Goal: Task Accomplishment & Management: Use online tool/utility

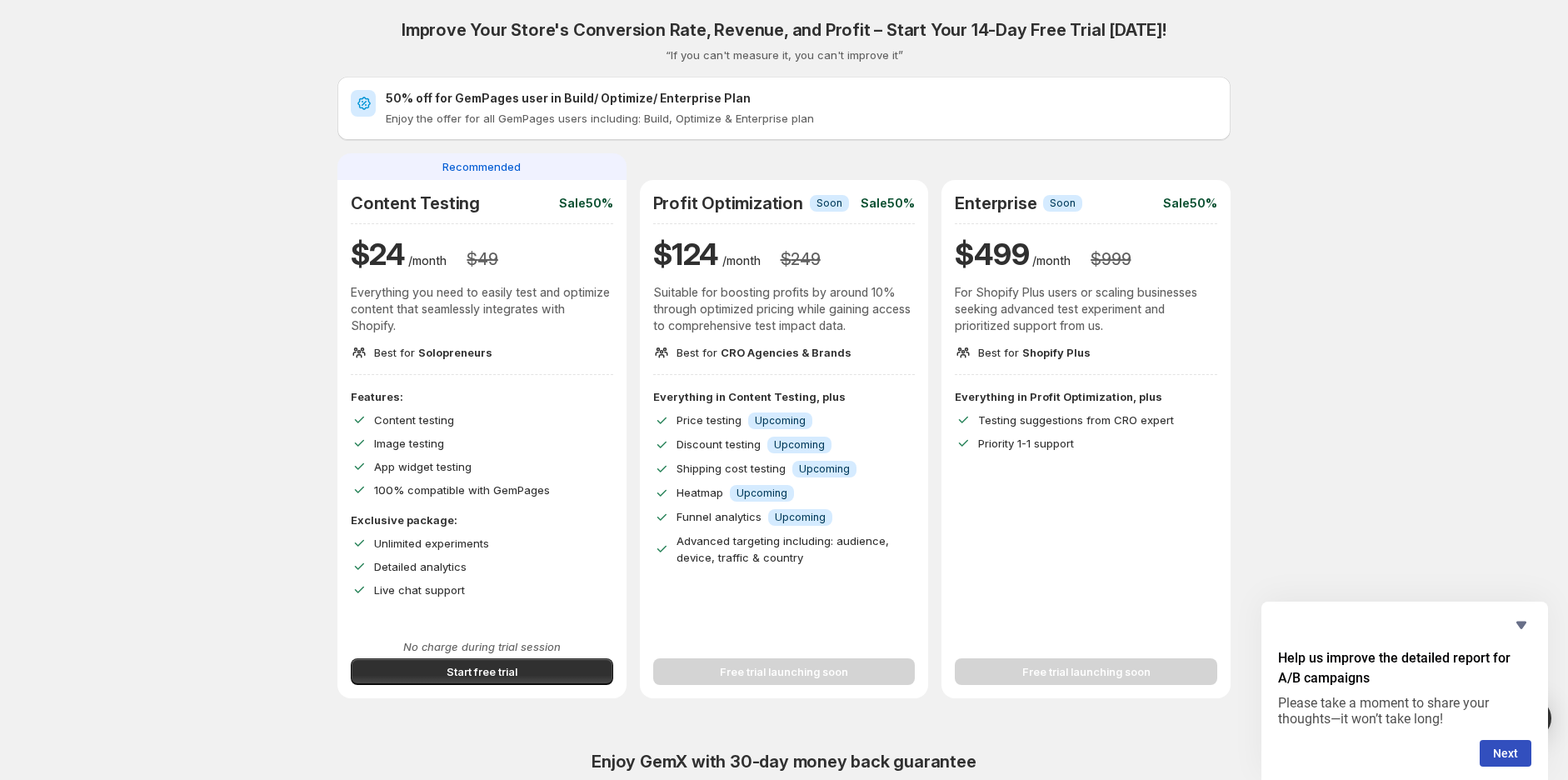
click at [373, 15] on div "Improve Your Store's Conversion Rate, Revenue, and Profit – Start Your 14-Day F…" at bounding box center [784, 594] width 1528 height 1187
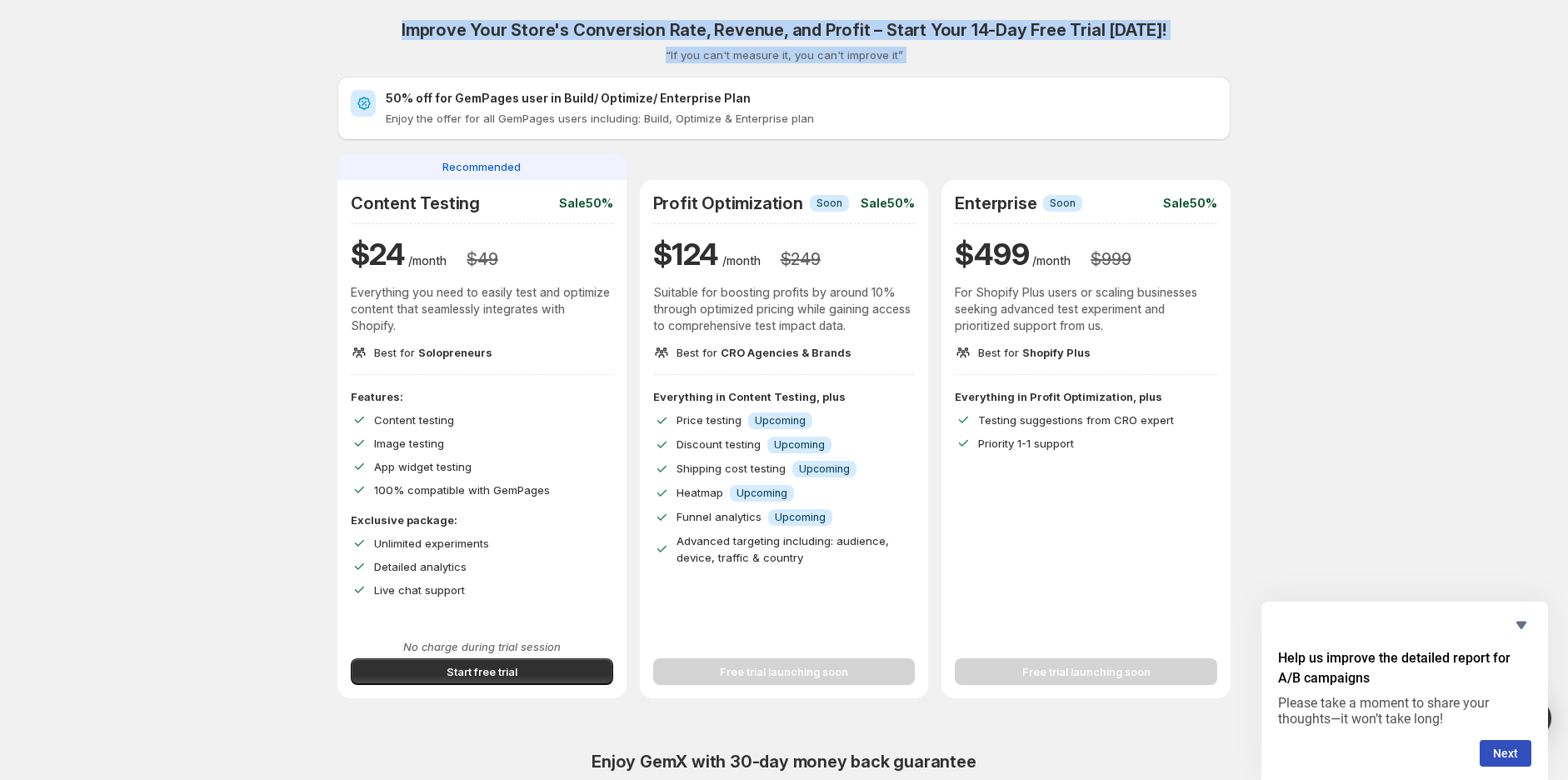
drag, startPoint x: 373, startPoint y: 14, endPoint x: 913, endPoint y: 49, distance: 541.1
click at [913, 49] on div "Improve Your Store's Conversion Rate, Revenue, and Profit – Start Your 14-Day F…" at bounding box center [784, 594] width 1528 height 1187
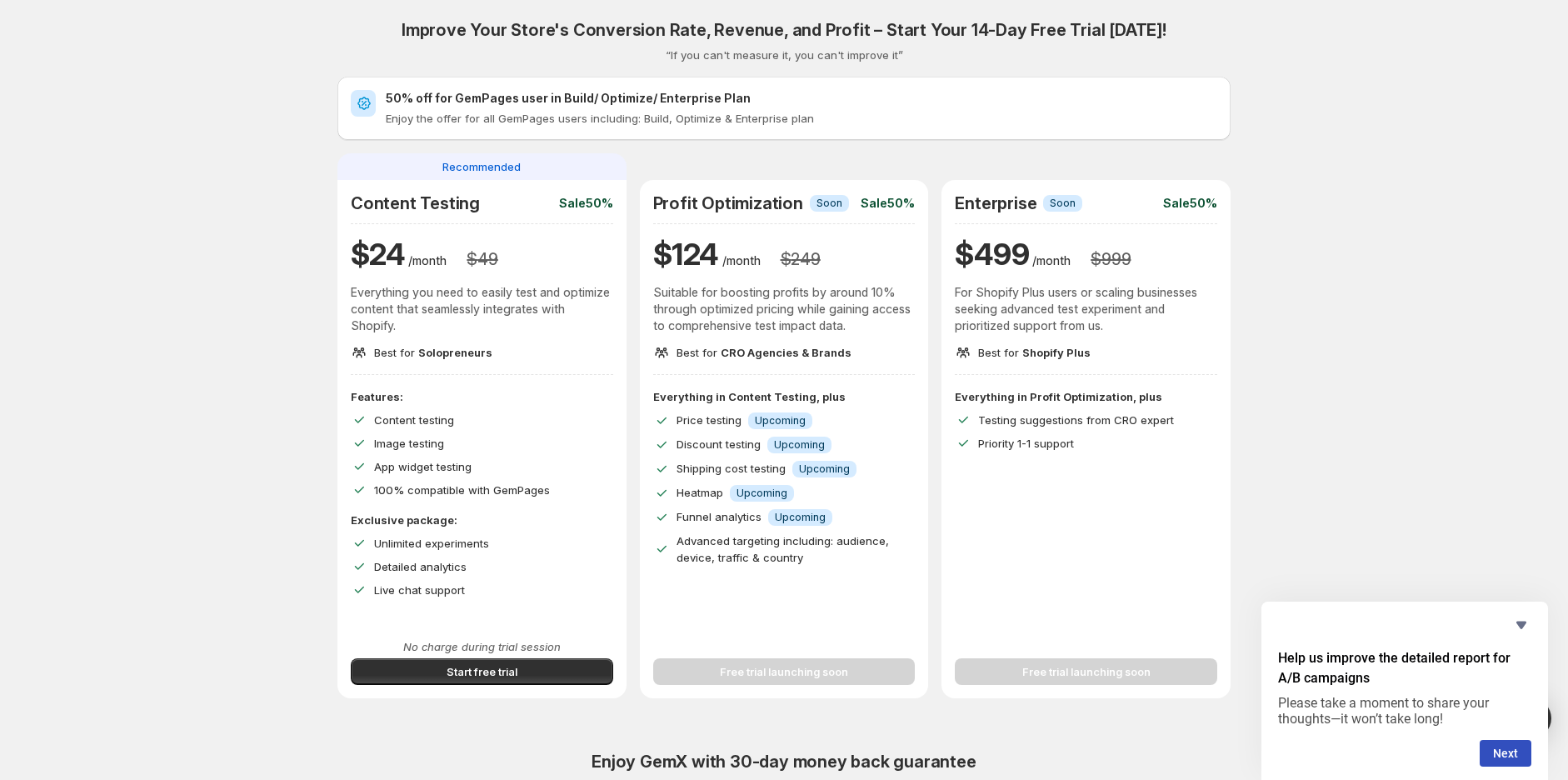
click at [226, 251] on div "Improve Your Store's Conversion Rate, Revenue, and Profit – Start Your 14-Day F…" at bounding box center [784, 594] width 1528 height 1187
drag, startPoint x: 811, startPoint y: 79, endPoint x: 1517, endPoint y: 181, distance: 713.3
click at [1517, 181] on div "Improve Your Store's Conversion Rate, Revenue, and Profit – Start Your 14-Day F…" at bounding box center [784, 594] width 1528 height 1187
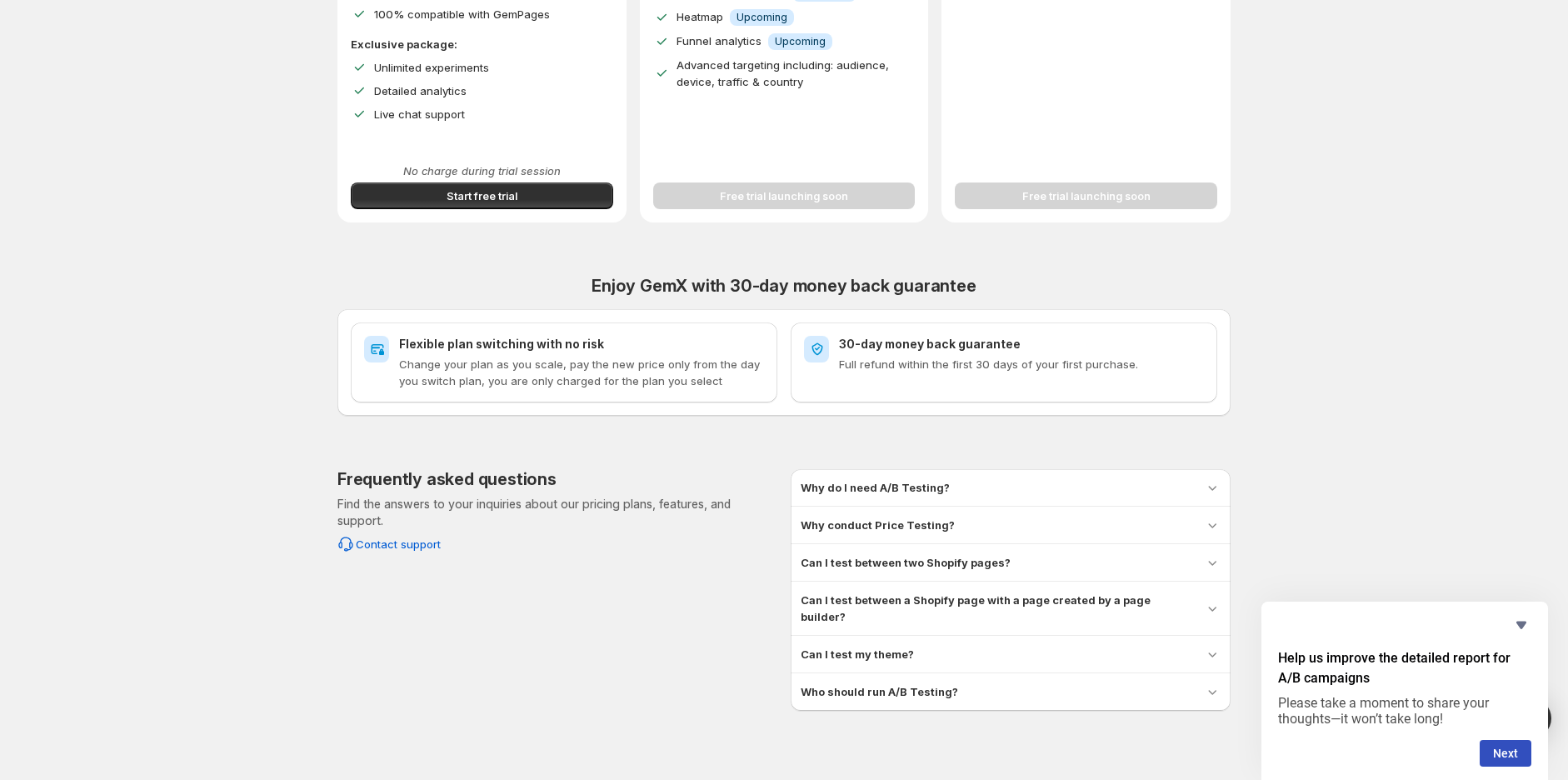
scroll to position [479, 0]
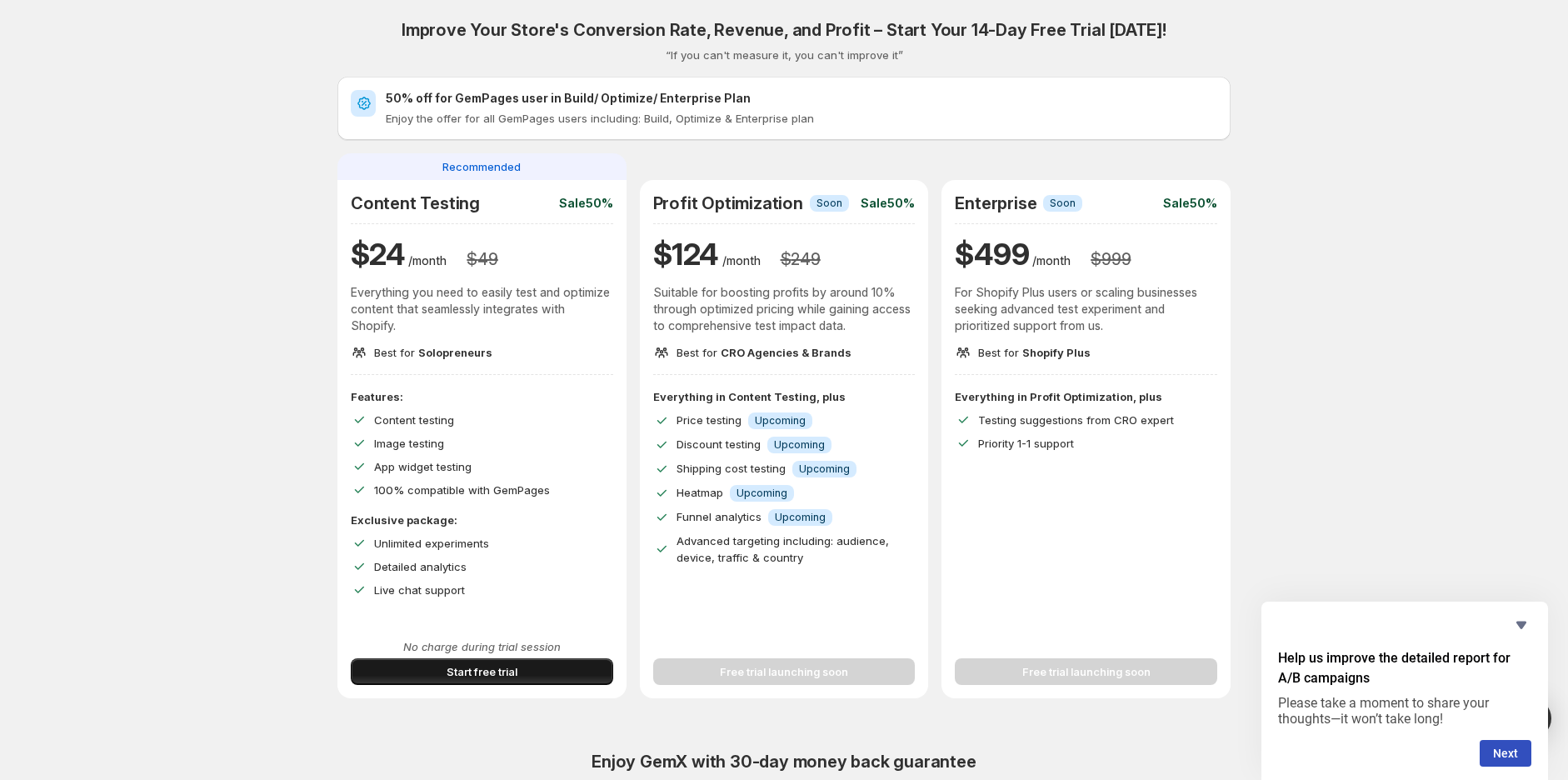
click at [448, 670] on button "Start free trial" at bounding box center [482, 671] width 263 height 27
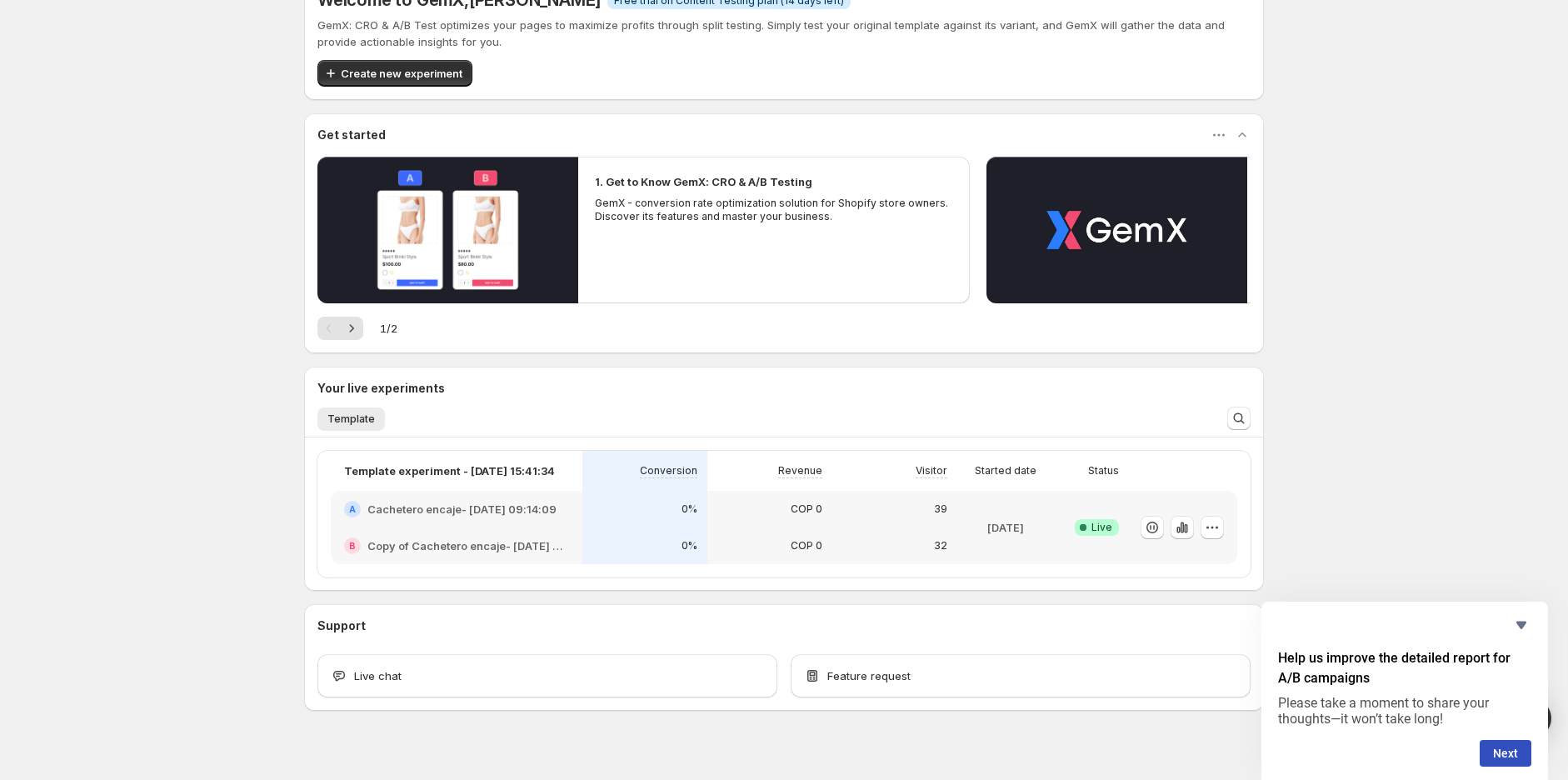
scroll to position [60, 0]
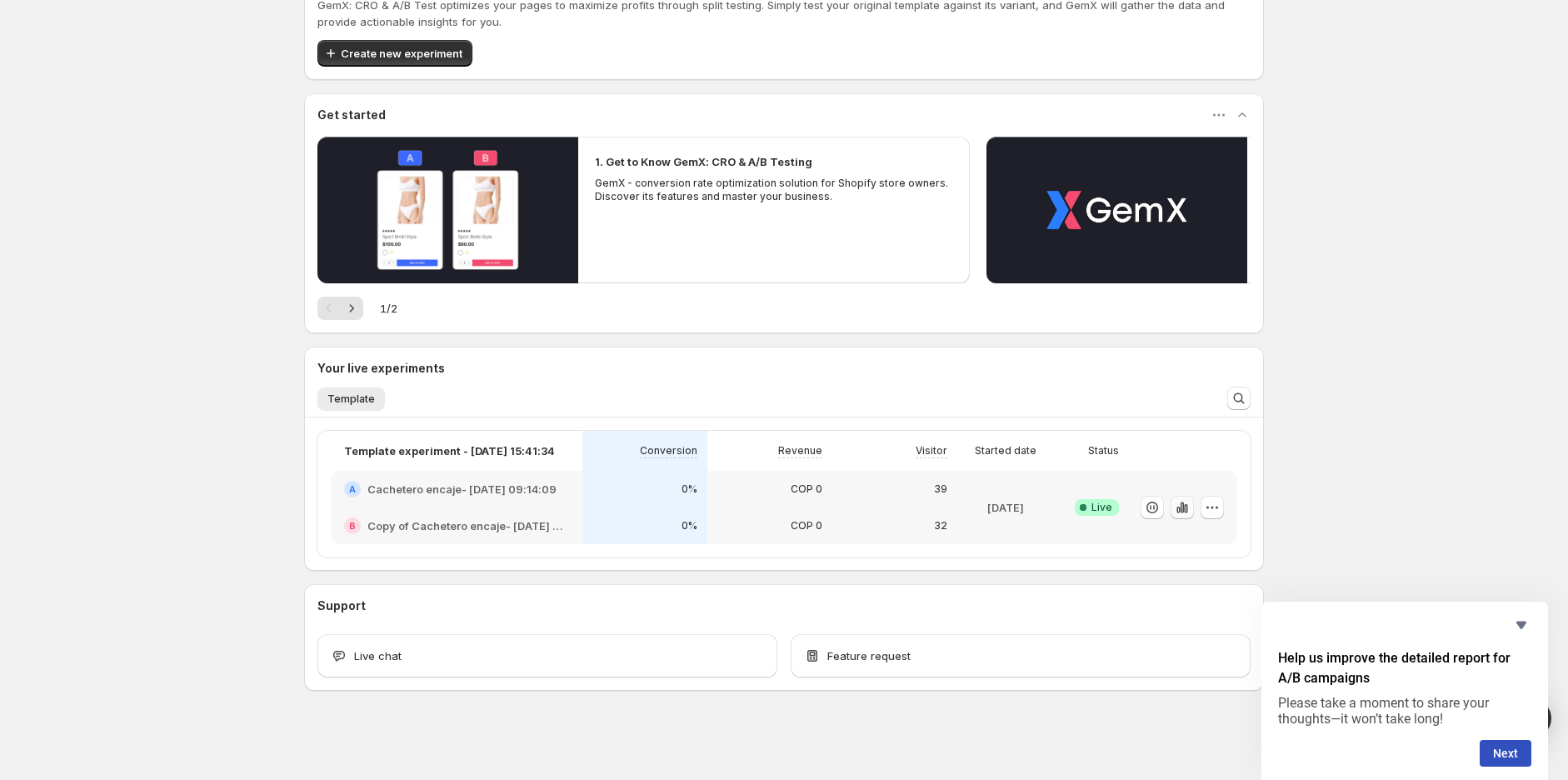
click at [1181, 503] on icon "button" at bounding box center [1182, 507] width 17 height 17
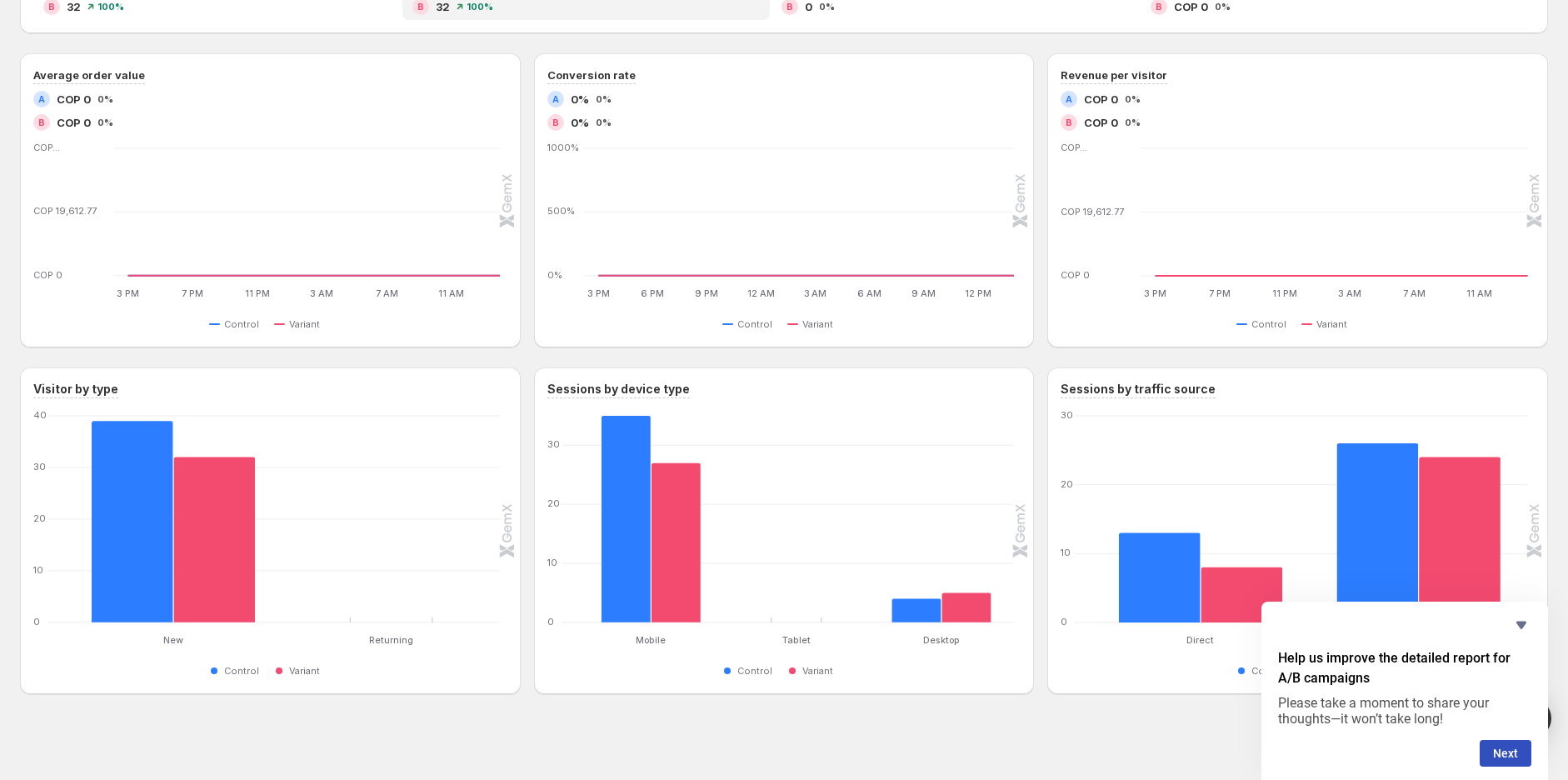
scroll to position [492, 0]
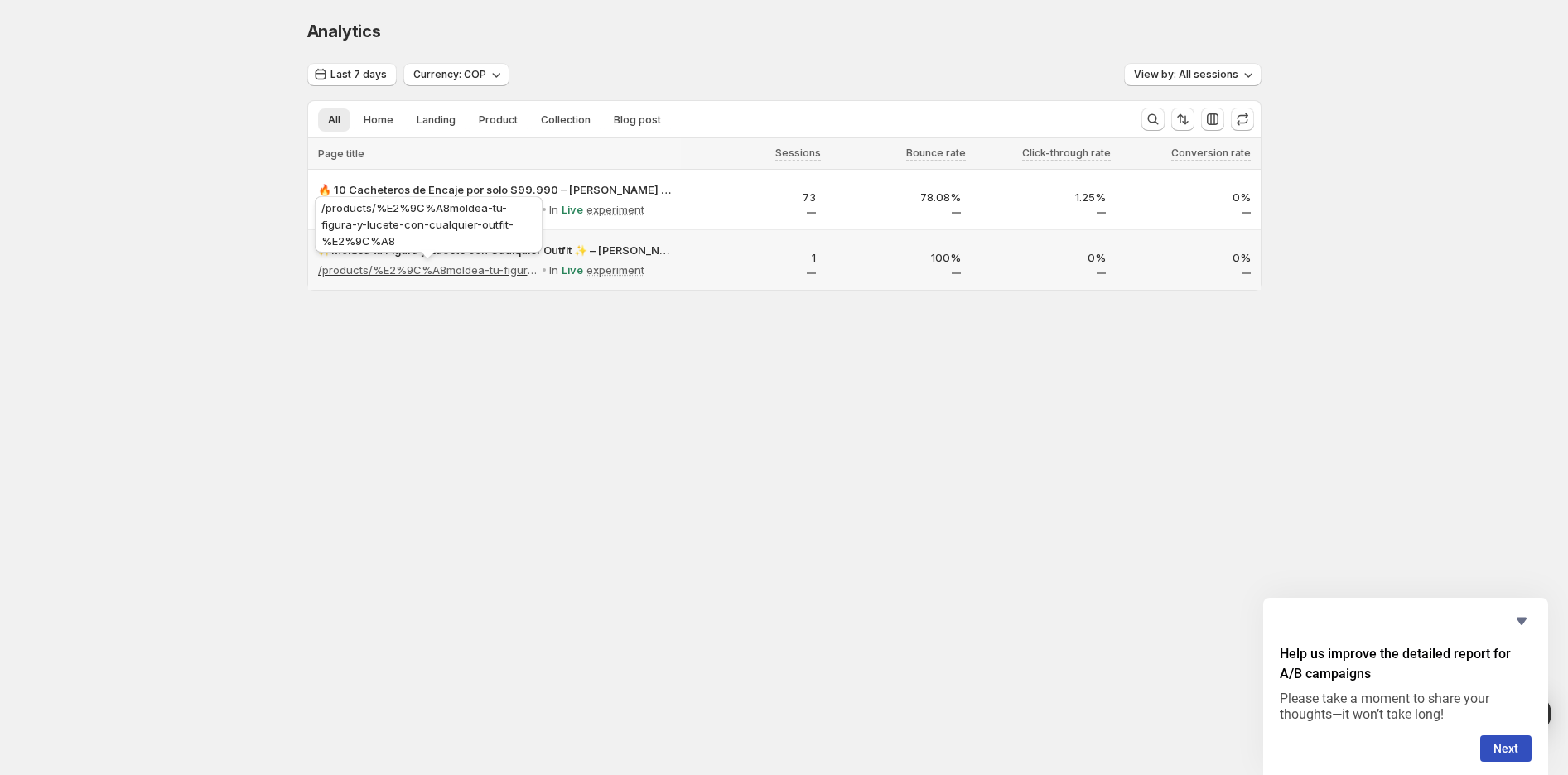
click at [475, 272] on p "/products/%E2%9C%A8moldea-tu-figura-y-lucete-con-cualquier-outfit-%E2%9C%A8" at bounding box center [428, 269] width 221 height 17
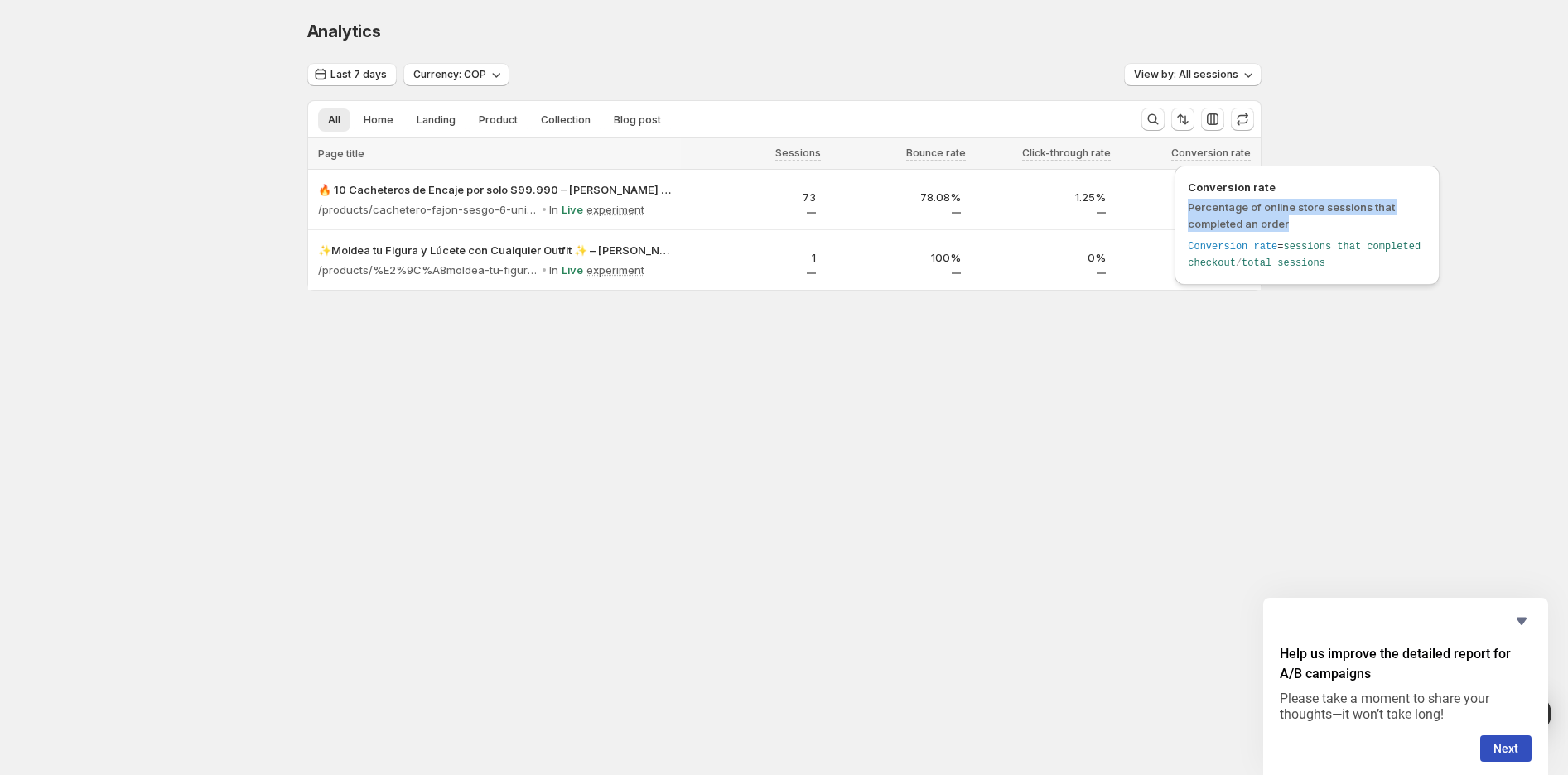
drag, startPoint x: 1189, startPoint y: 203, endPoint x: 1297, endPoint y: 222, distance: 109.7
click at [1297, 222] on span "Percentage of online store sessions that completed an order" at bounding box center [1307, 215] width 239 height 33
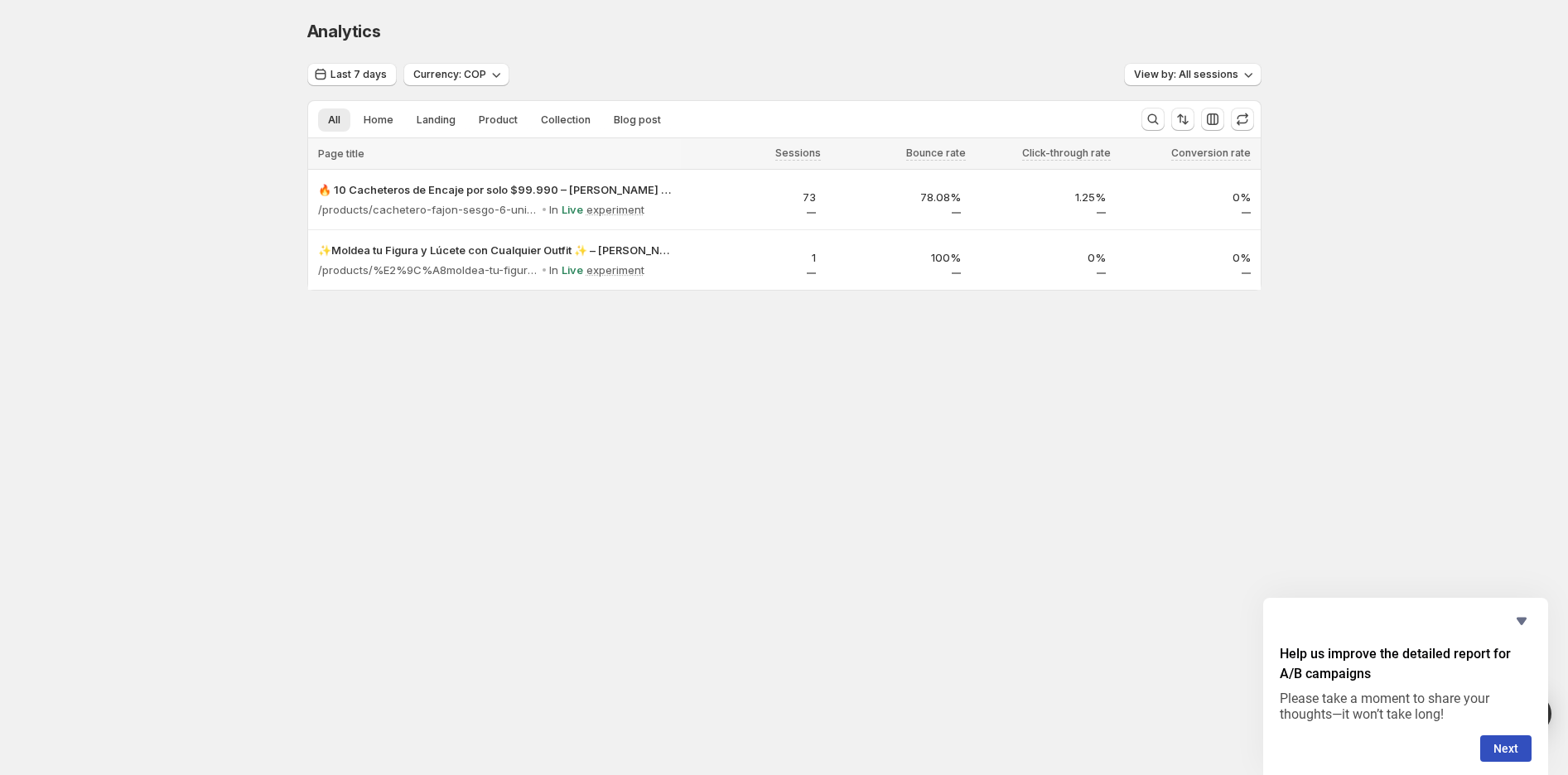
click at [970, 373] on div "Analytics. This page is ready Analytics Last 7 days Currency: COP View by: All …" at bounding box center [784, 190] width 994 height 380
click at [502, 125] on span "Product" at bounding box center [498, 120] width 39 height 13
click at [337, 119] on span "All" at bounding box center [334, 120] width 13 height 13
click at [378, 119] on span "Home" at bounding box center [378, 120] width 30 height 13
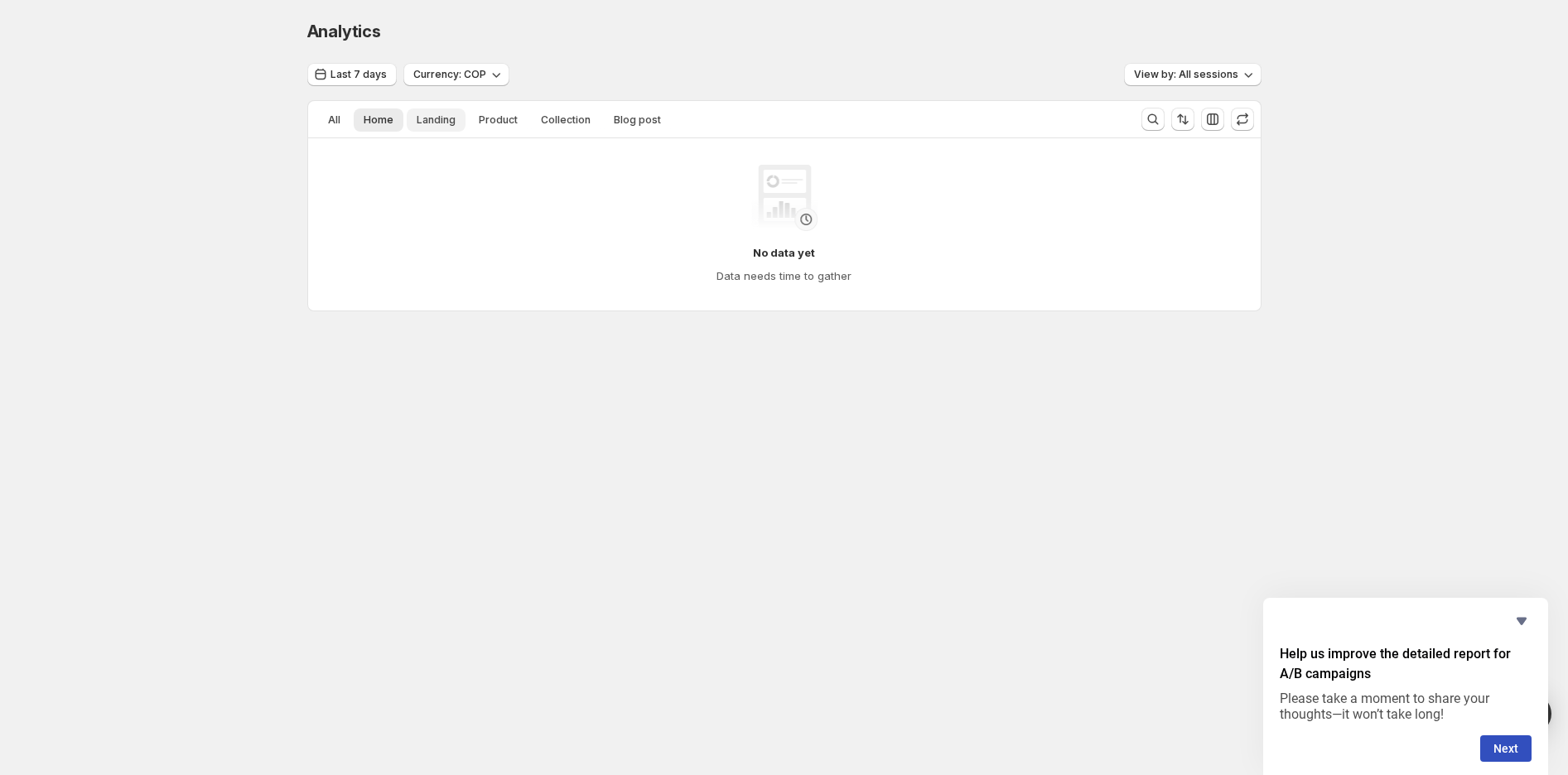
click at [409, 119] on button "Landing" at bounding box center [436, 120] width 58 height 23
click at [508, 115] on span "Product" at bounding box center [498, 120] width 39 height 13
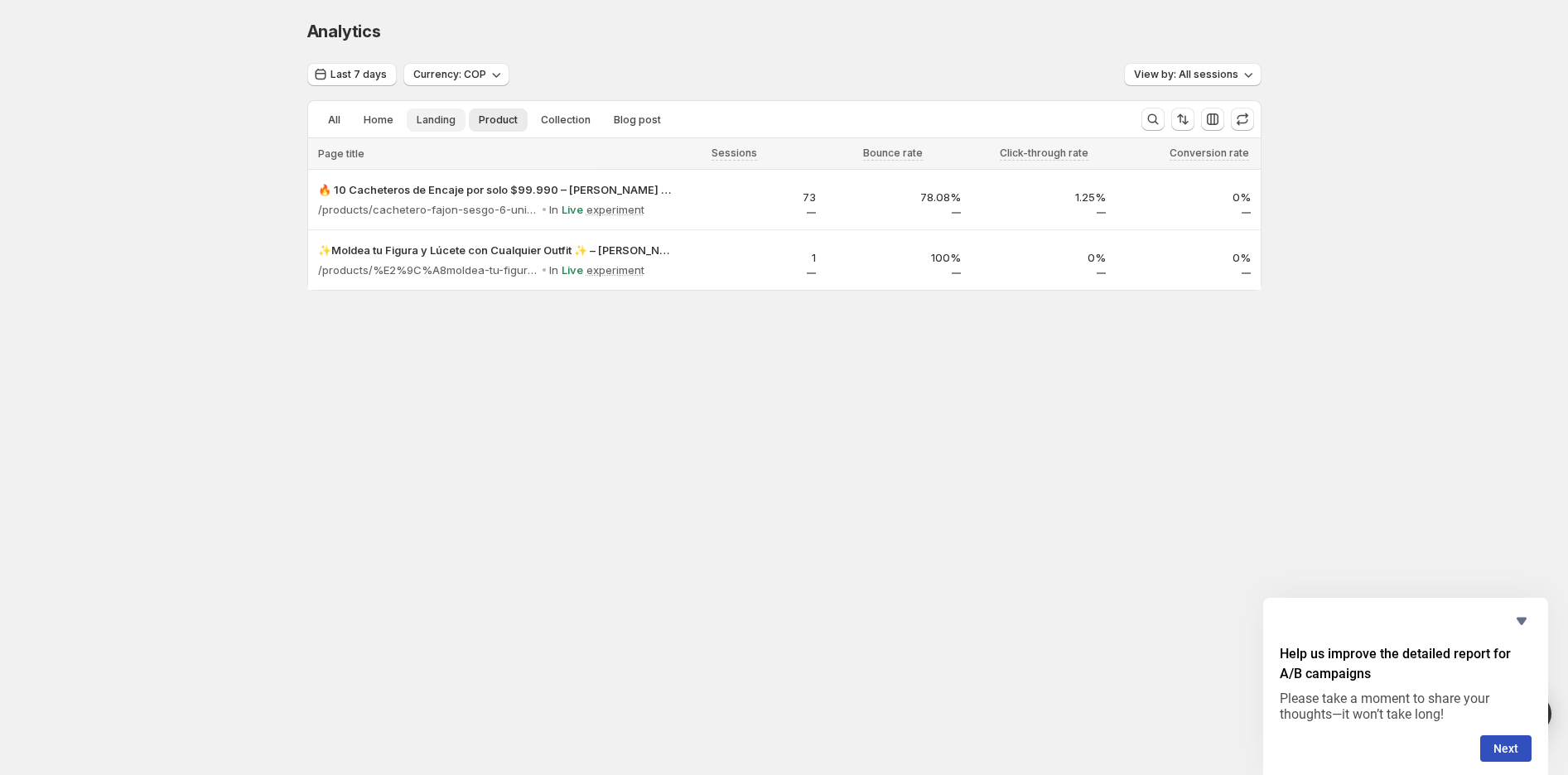
click at [424, 120] on span "Landing" at bounding box center [436, 120] width 39 height 13
